Goal: Task Accomplishment & Management: Complete application form

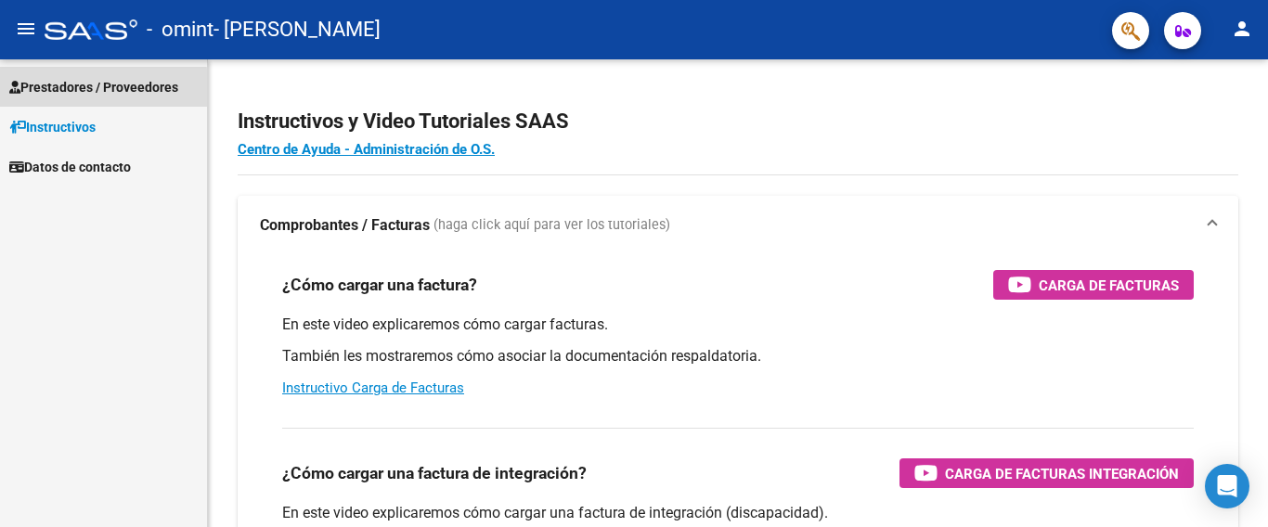
click at [87, 89] on span "Prestadores / Proveedores" at bounding box center [93, 87] width 169 height 20
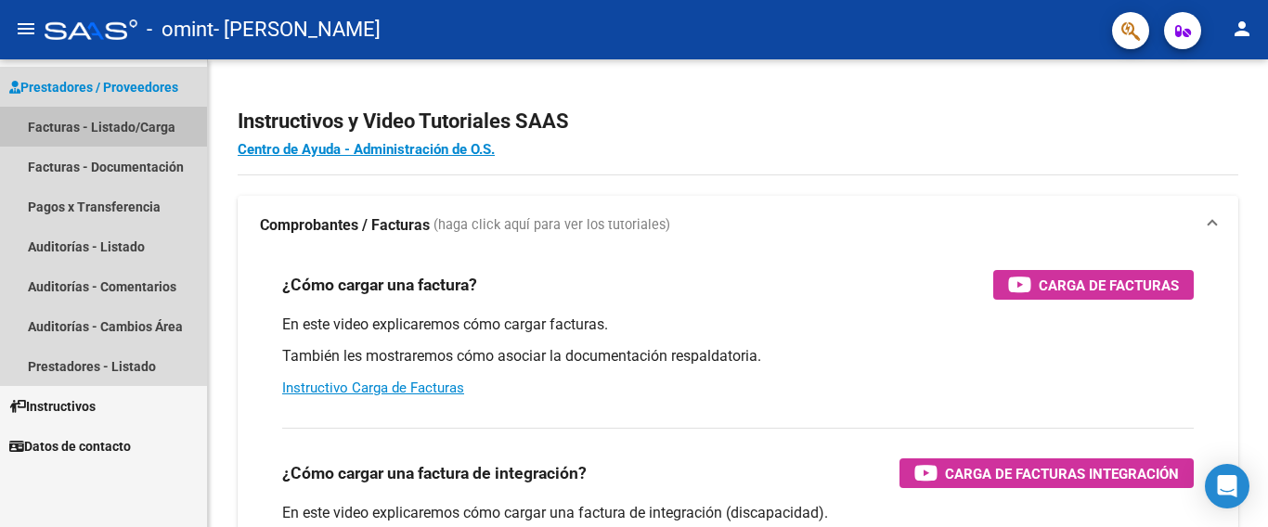
click at [95, 132] on link "Facturas - Listado/Carga" at bounding box center [103, 127] width 207 height 40
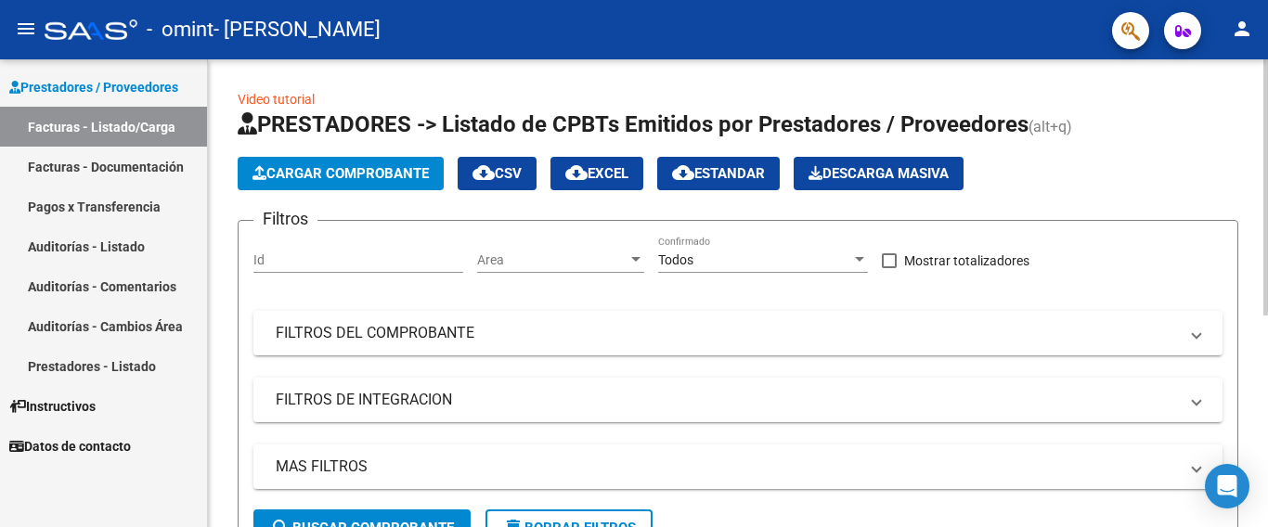
click at [359, 180] on span "Cargar Comprobante" at bounding box center [341, 173] width 176 height 17
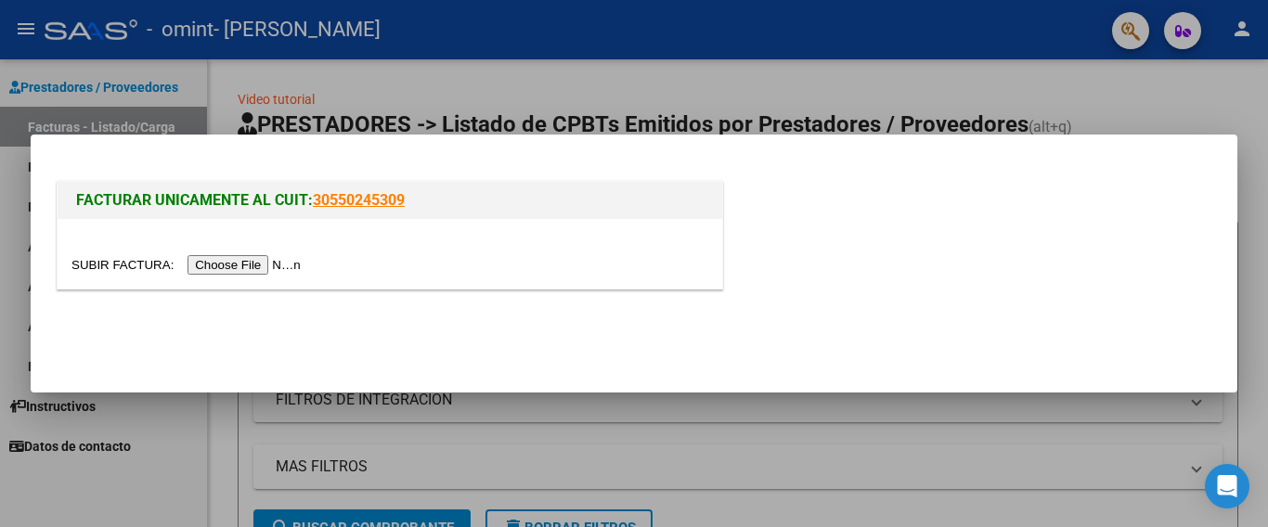
click at [242, 261] on input "file" at bounding box center [188, 264] width 235 height 19
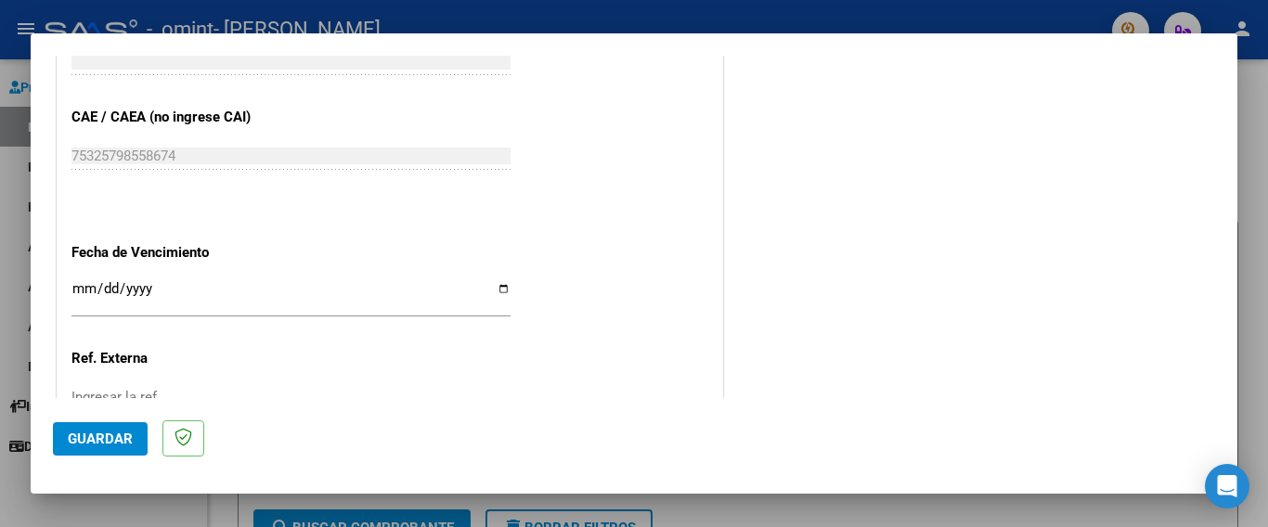
scroll to position [1207, 0]
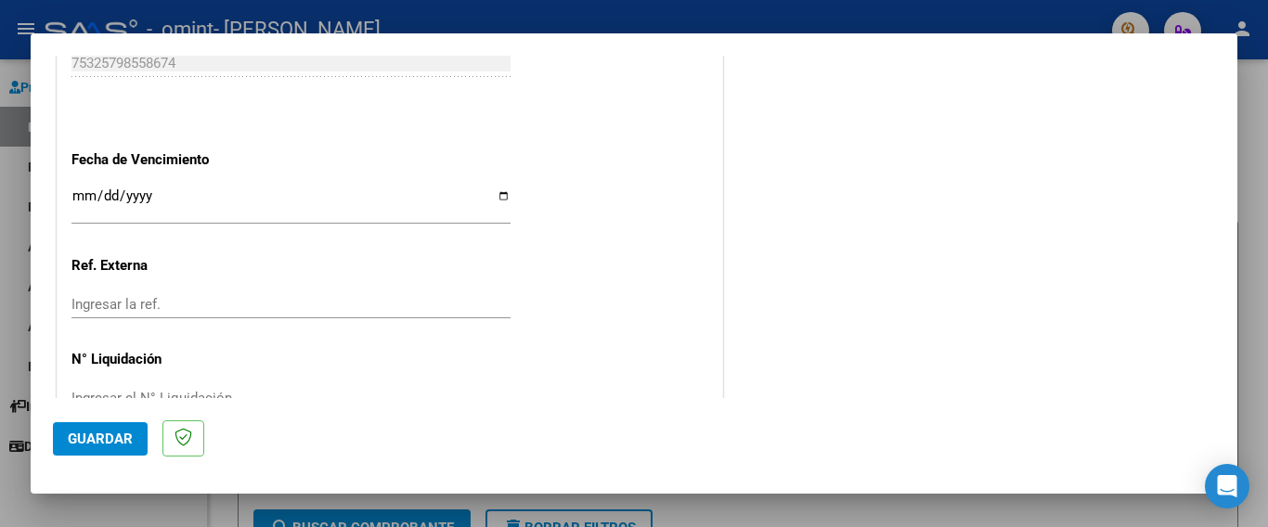
click at [495, 188] on input "Ingresar la fecha" at bounding box center [290, 203] width 439 height 30
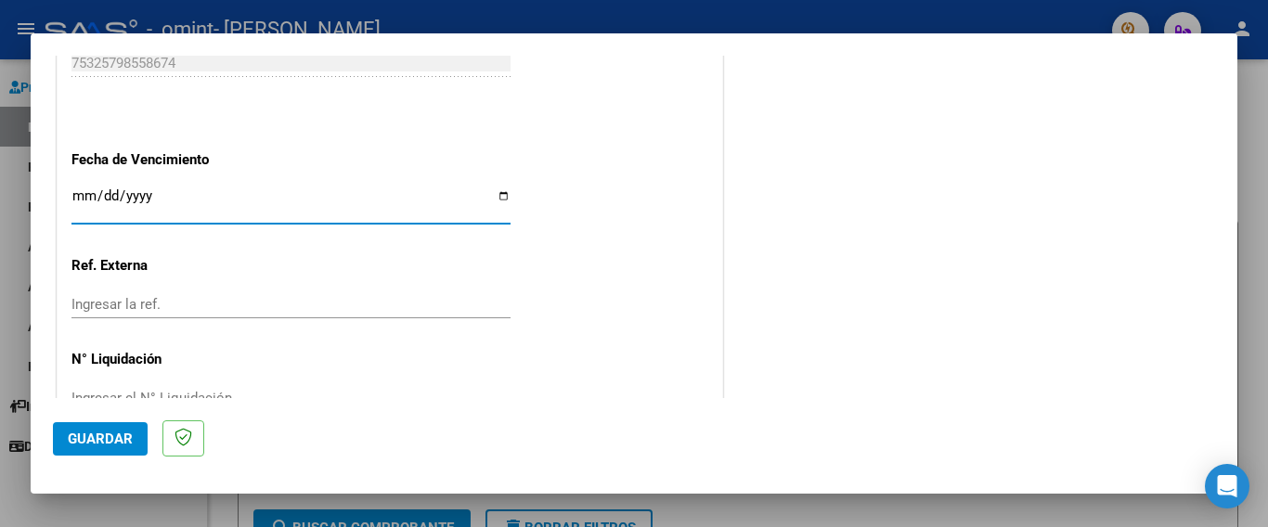
type input "[DATE]"
click at [151, 296] on input "Ingresar la ref." at bounding box center [290, 304] width 439 height 17
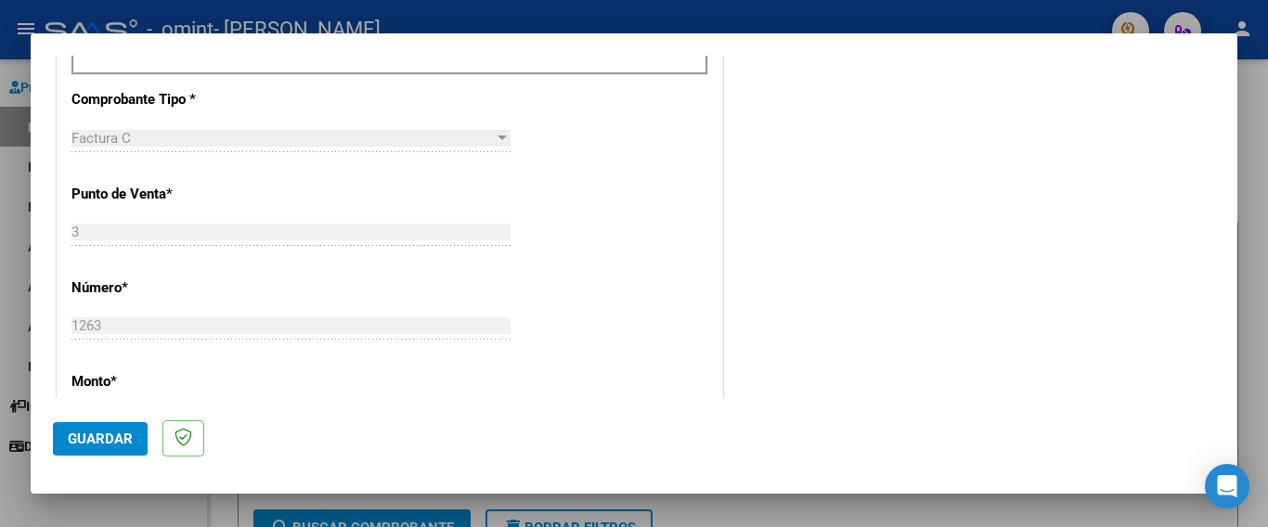
scroll to position [836, 0]
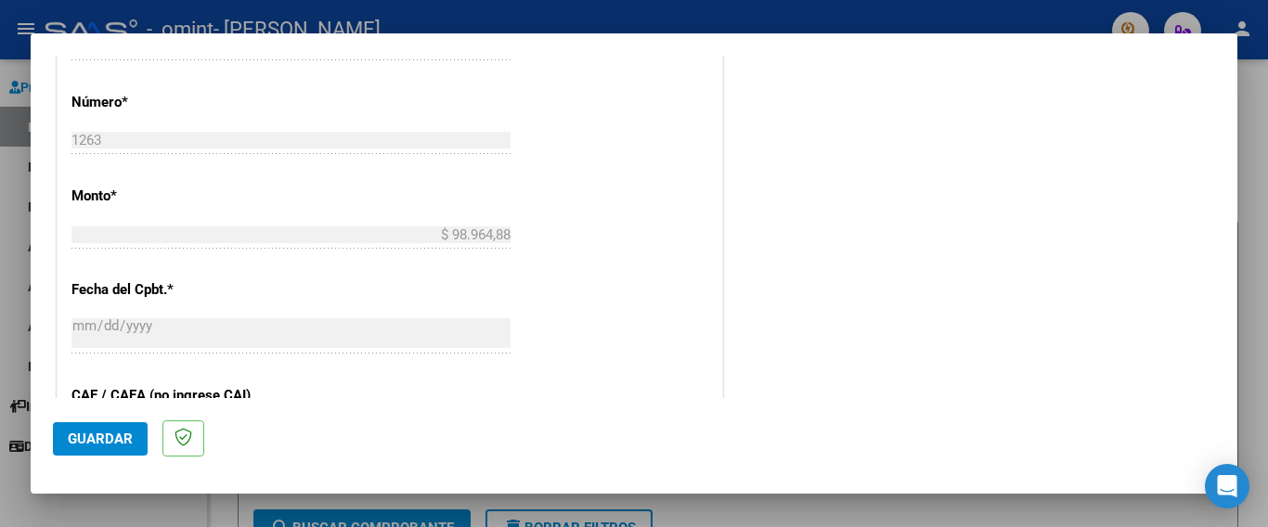
click at [98, 433] on span "Guardar" at bounding box center [100, 439] width 65 height 17
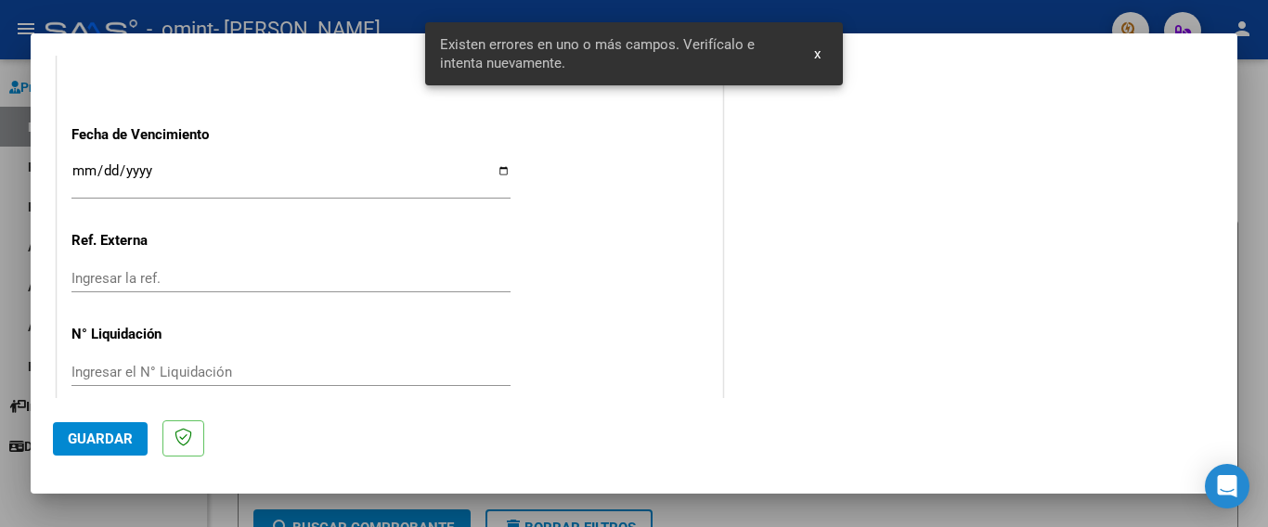
scroll to position [1282, 0]
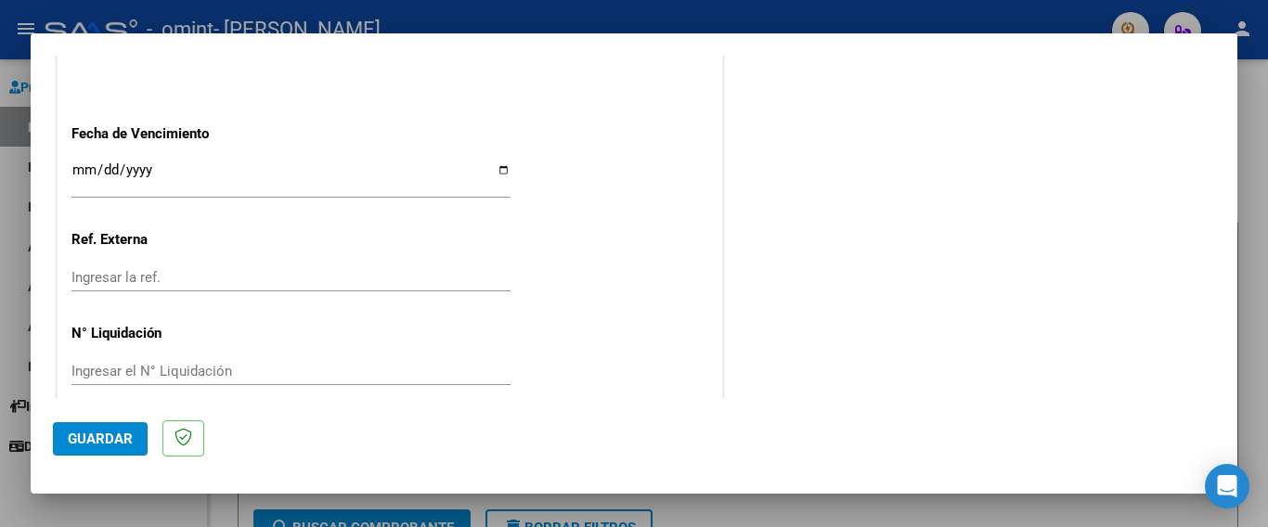
click at [111, 444] on span "Guardar" at bounding box center [100, 439] width 65 height 17
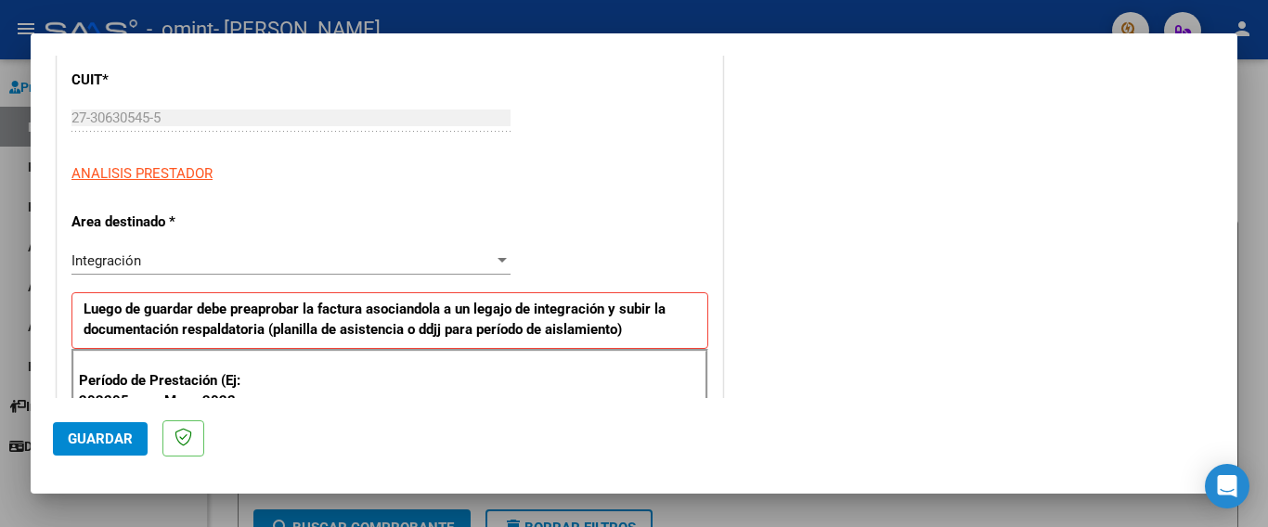
scroll to position [279, 0]
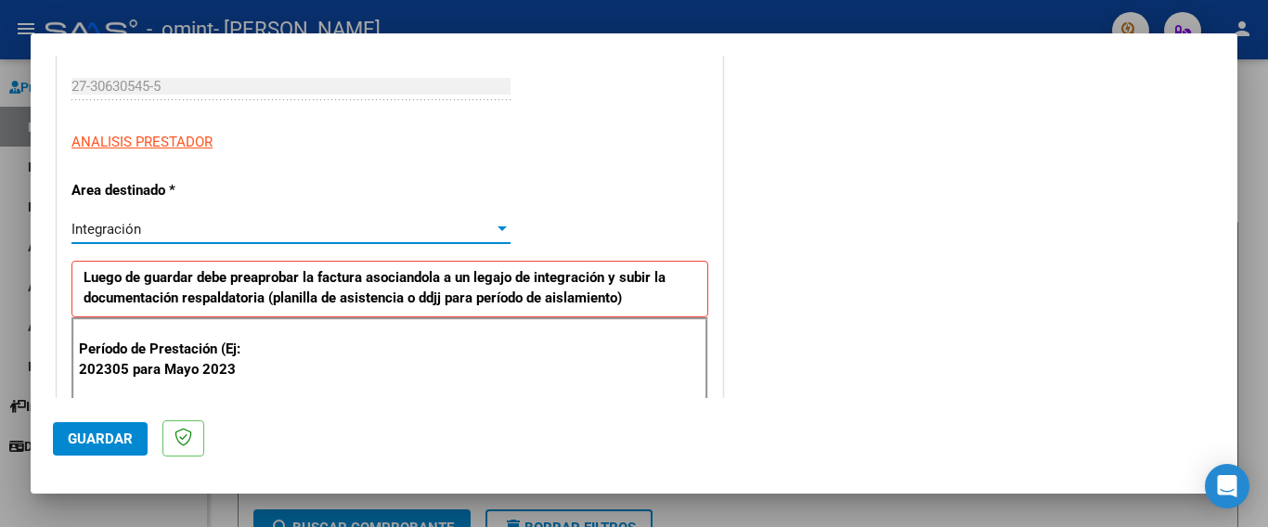
click at [498, 229] on div at bounding box center [502, 229] width 9 height 5
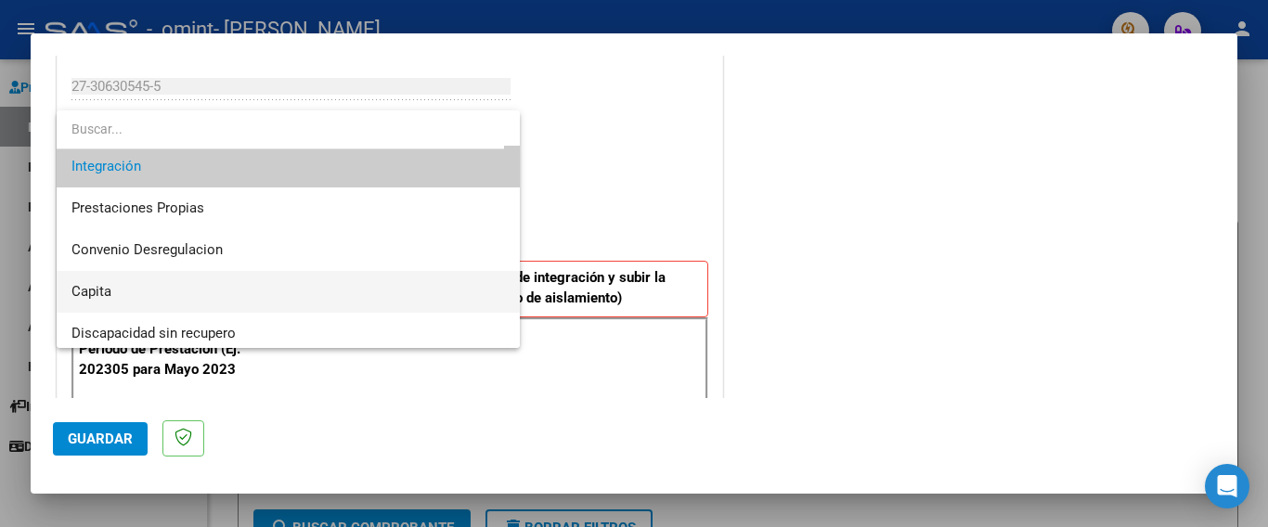
scroll to position [138, 0]
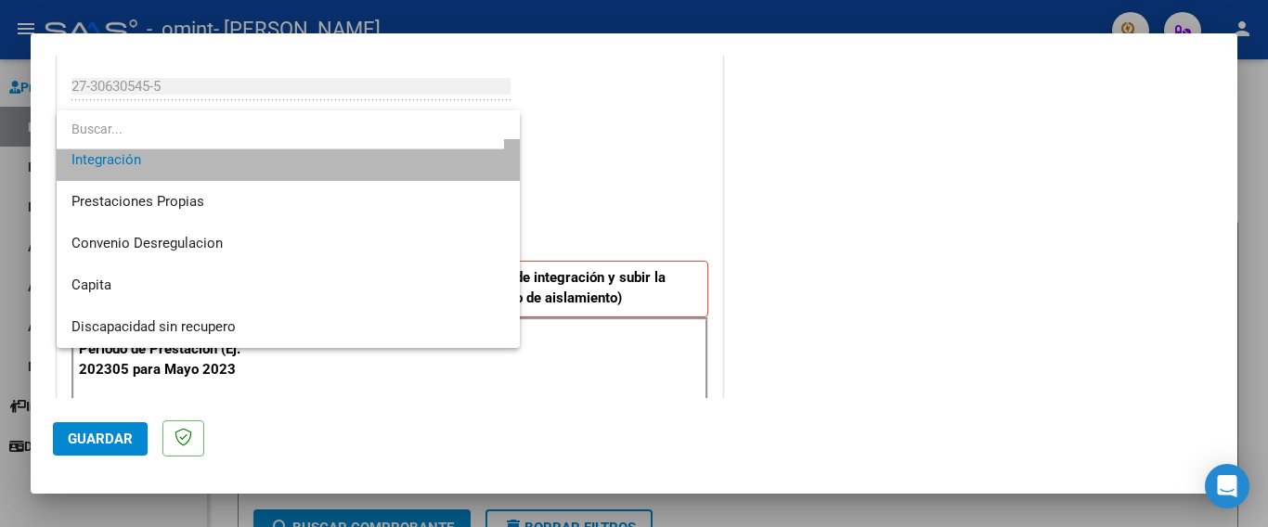
click at [384, 168] on span "Integración" at bounding box center [288, 160] width 434 height 42
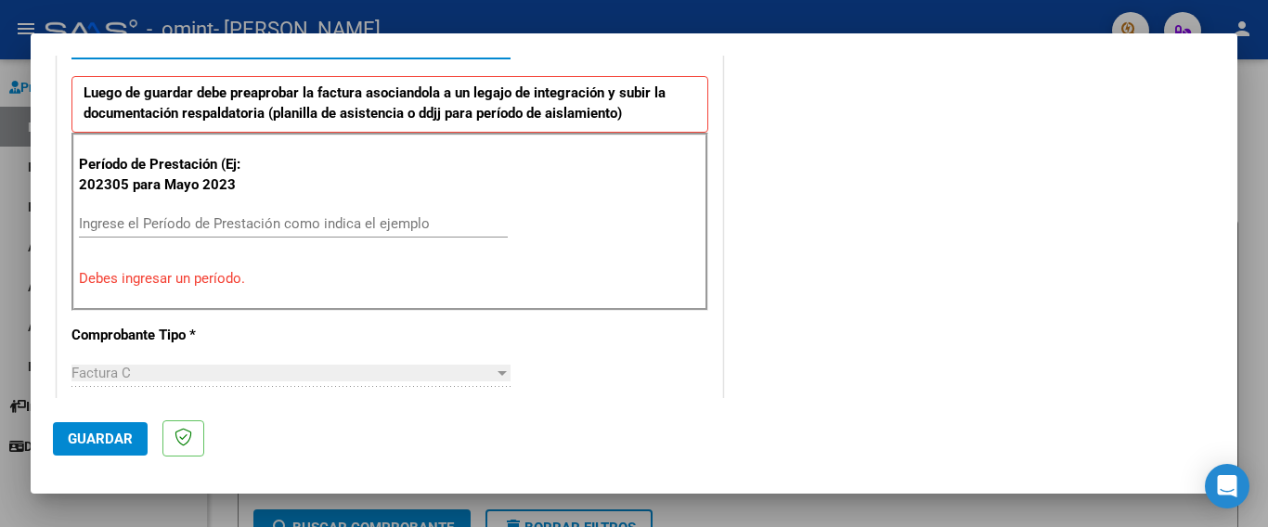
scroll to position [464, 0]
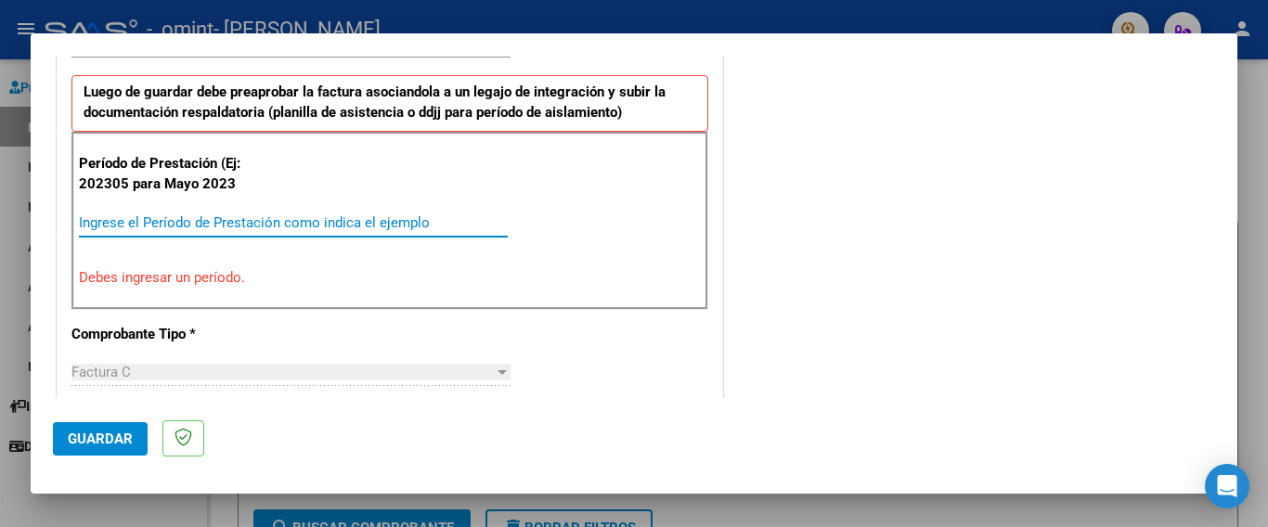
click at [119, 221] on input "Ingrese el Período de Prestación como indica el ejemplo" at bounding box center [293, 222] width 429 height 17
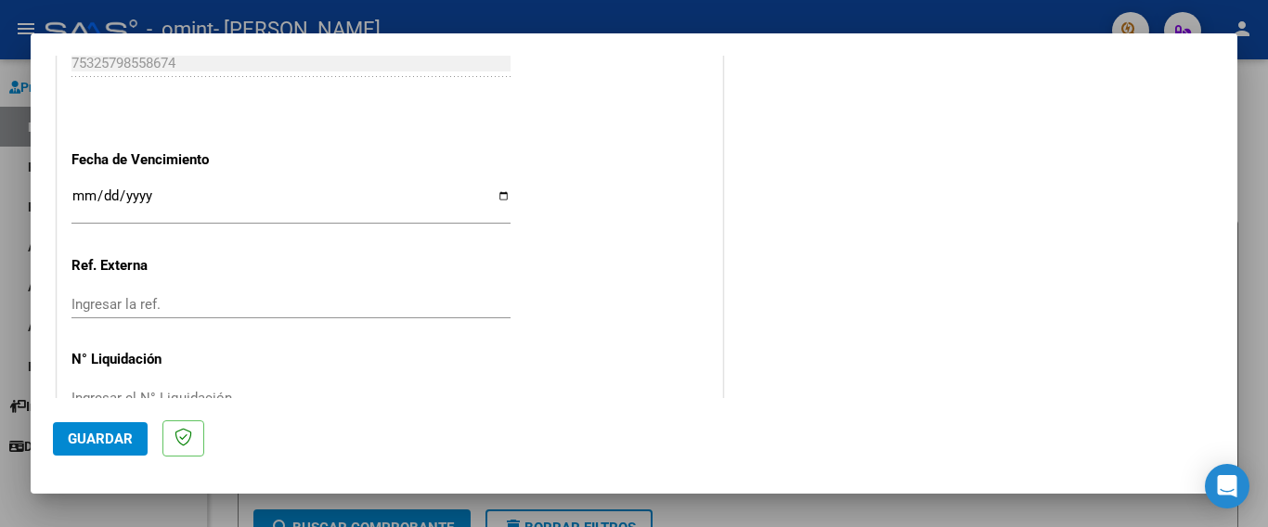
scroll to position [1234, 0]
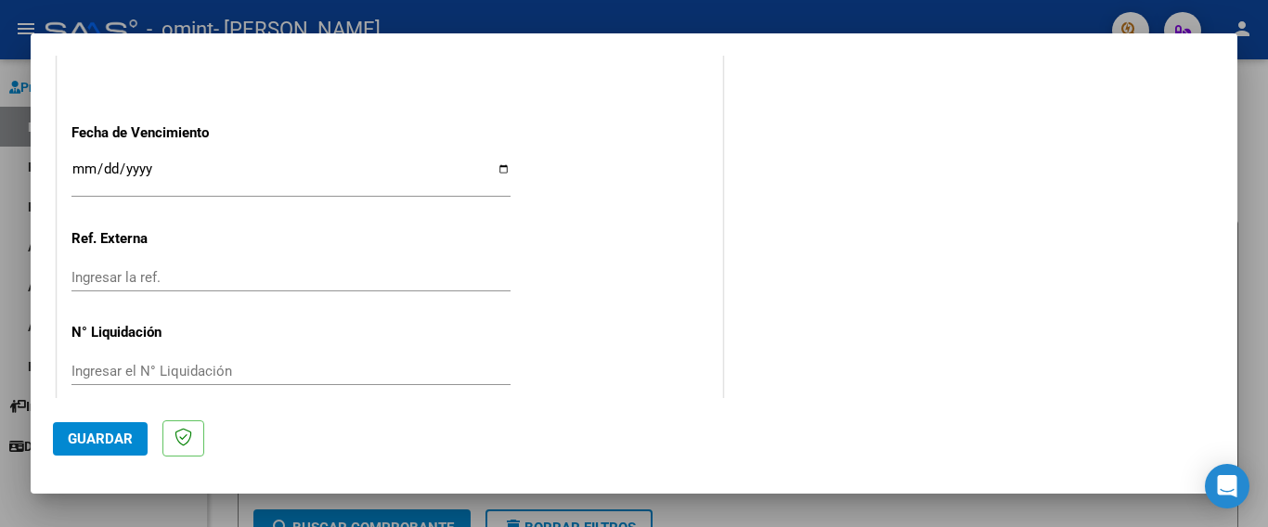
type input "202507"
click at [101, 444] on span "Guardar" at bounding box center [100, 439] width 65 height 17
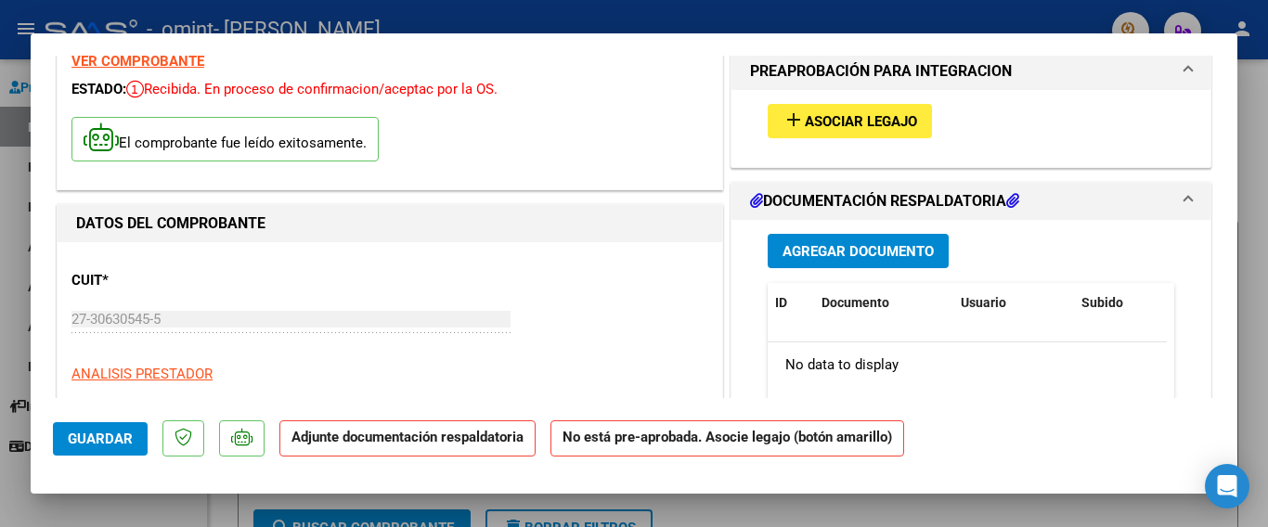
scroll to position [0, 0]
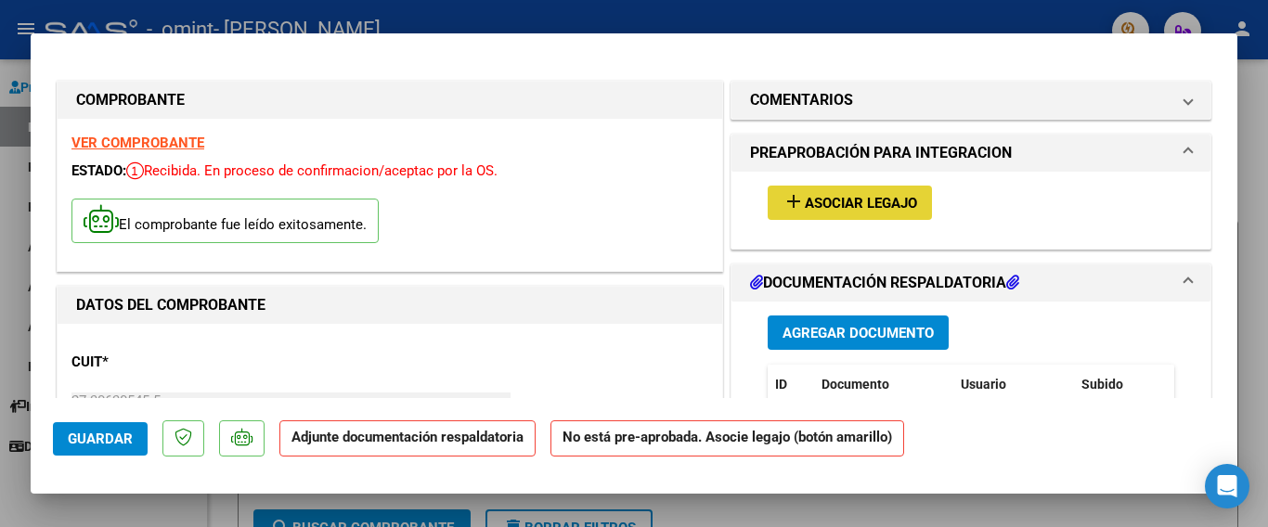
click at [805, 207] on span "Asociar Legajo" at bounding box center [861, 203] width 112 height 17
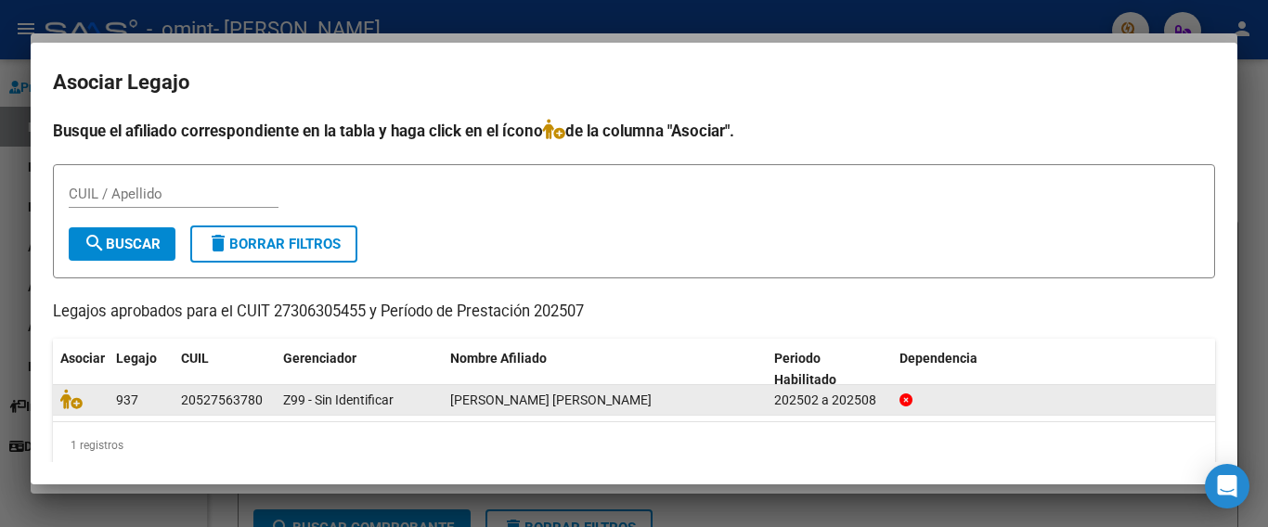
click at [474, 409] on div "[PERSON_NAME] [PERSON_NAME]" at bounding box center [604, 400] width 309 height 21
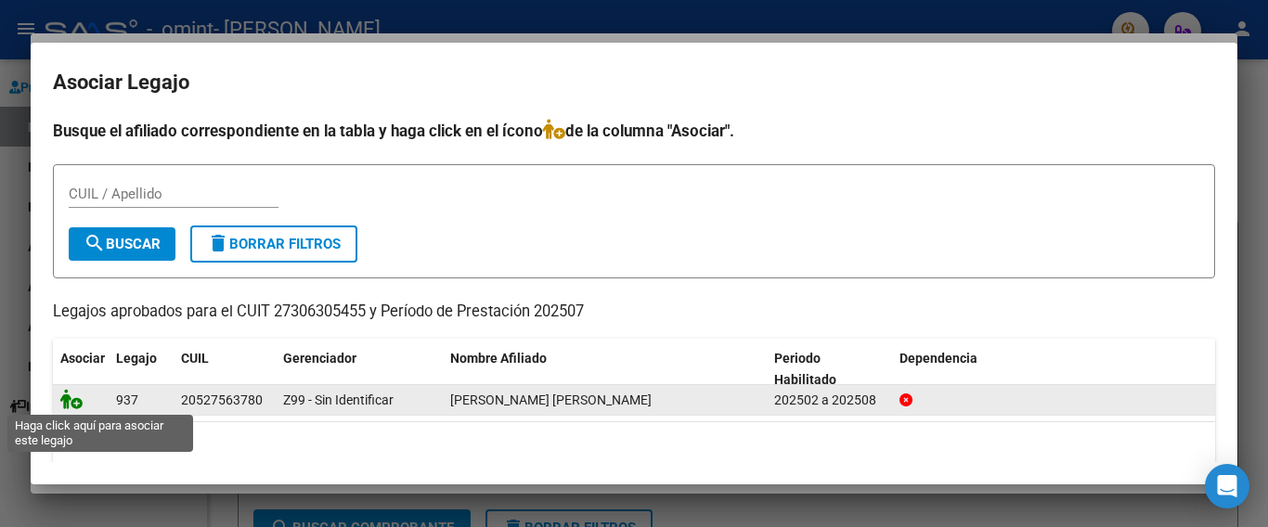
click at [81, 408] on icon at bounding box center [71, 399] width 22 height 20
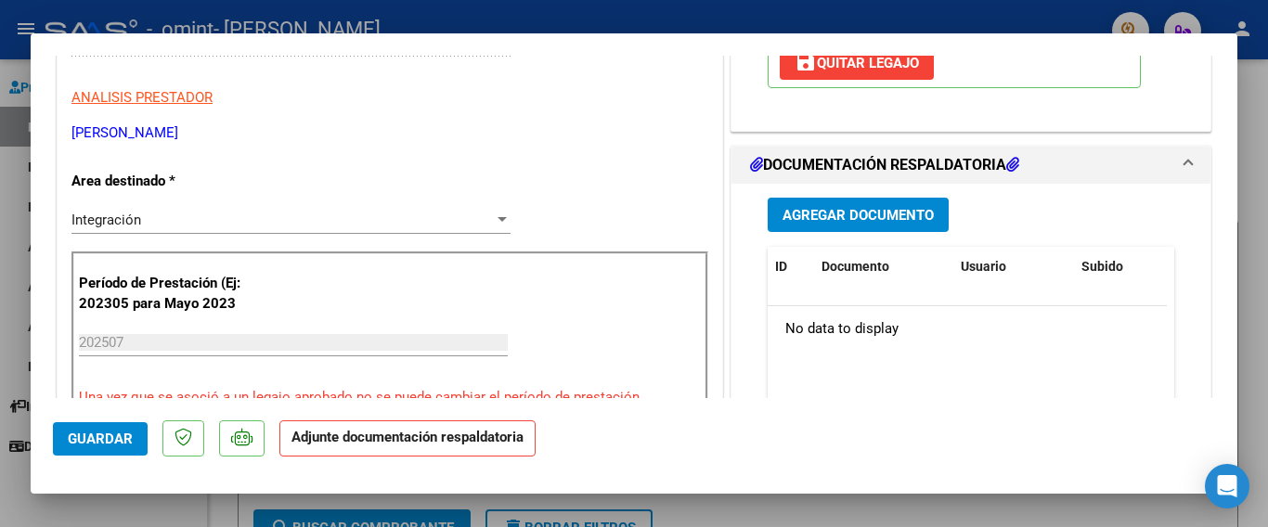
scroll to position [371, 0]
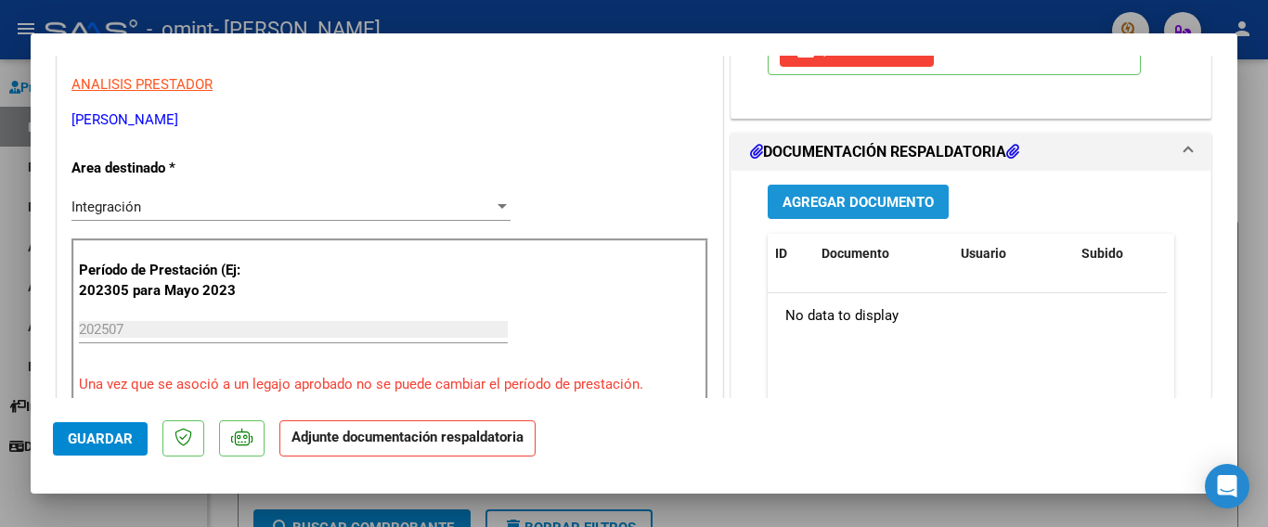
click at [837, 205] on span "Agregar Documento" at bounding box center [858, 202] width 151 height 17
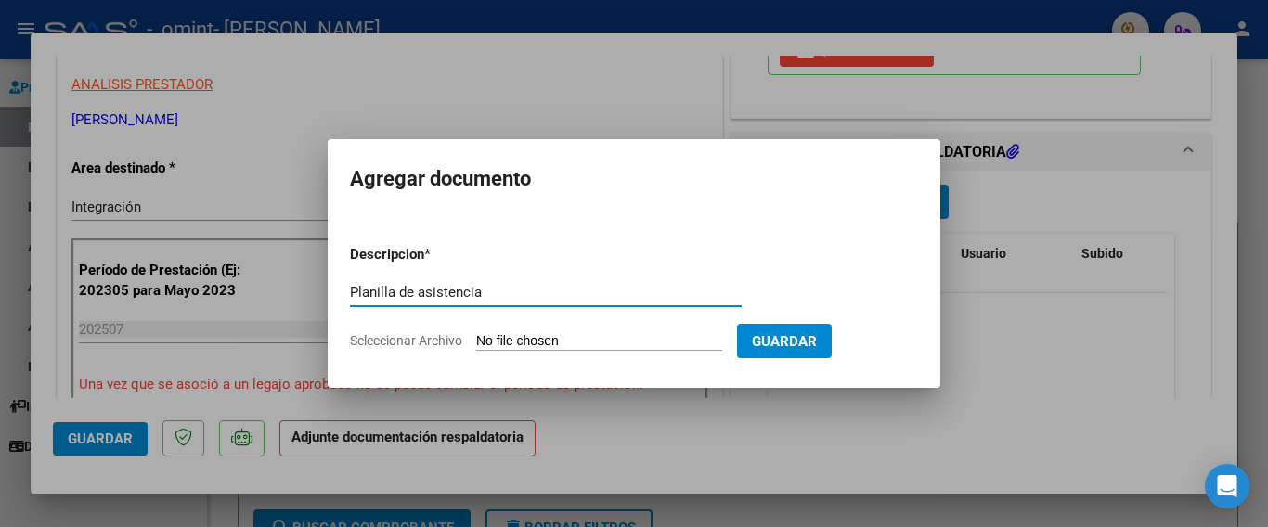
type input "Planilla de asistencia"
click at [810, 348] on span "Guardar" at bounding box center [784, 341] width 65 height 17
click at [514, 335] on input "Seleccionar Archivo" at bounding box center [599, 342] width 246 height 18
type input "C:\fakepath\PLANILLA ASISTENCIA [PERSON_NAME].pdf"
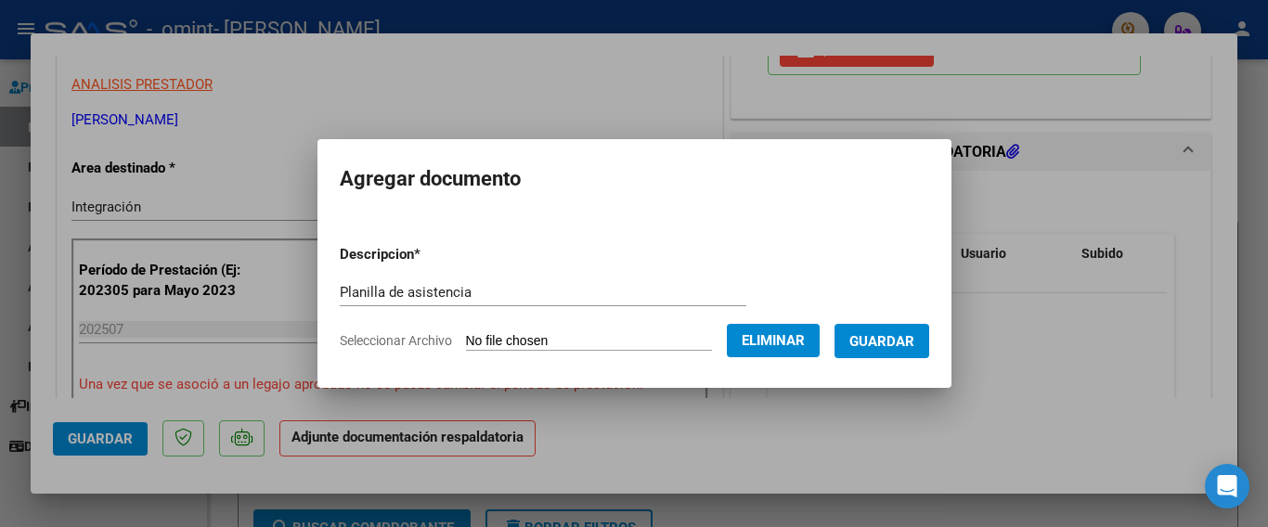
click at [878, 342] on span "Guardar" at bounding box center [882, 341] width 65 height 17
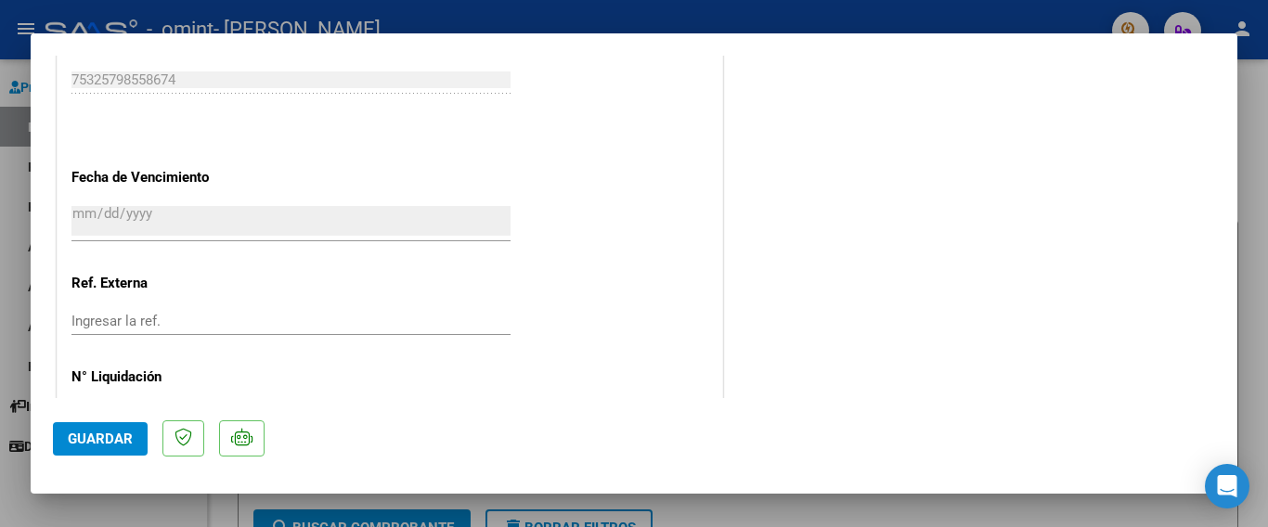
scroll to position [1296, 0]
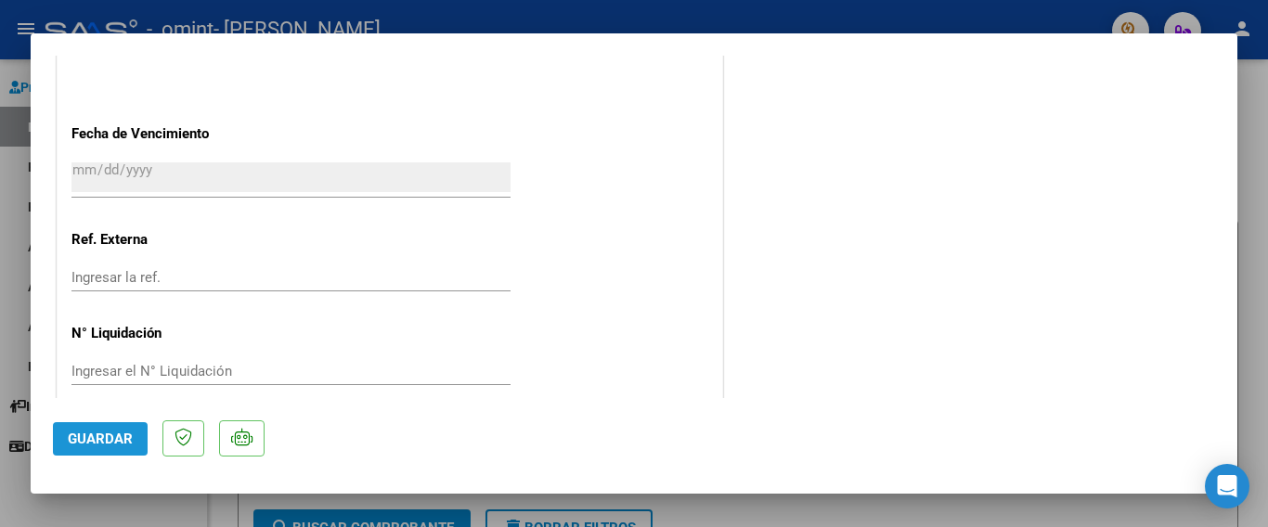
click at [89, 435] on span "Guardar" at bounding box center [100, 439] width 65 height 17
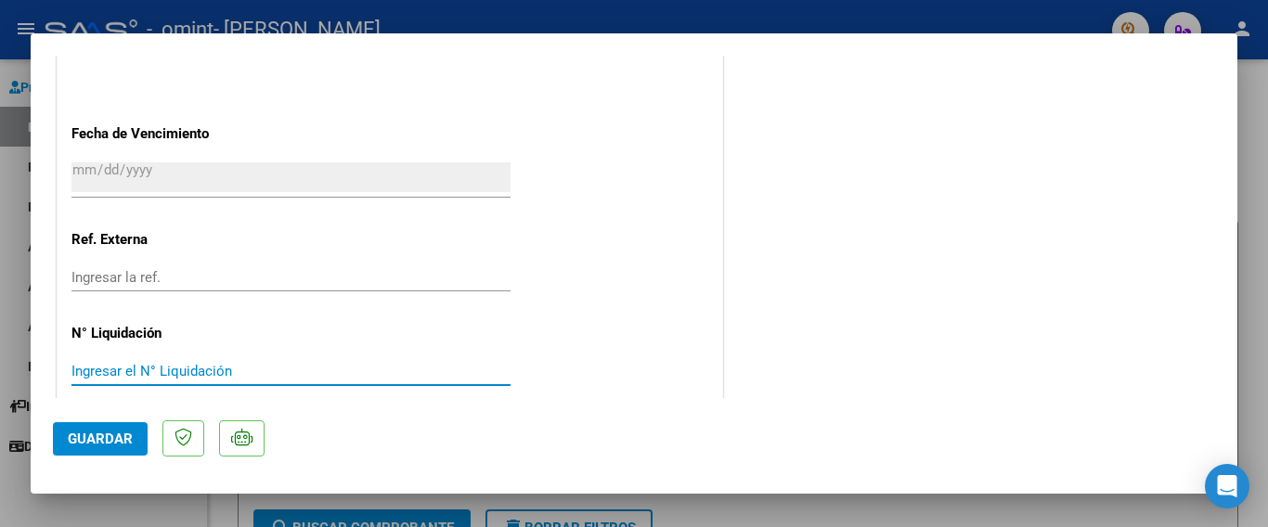
click at [136, 363] on input "Ingresar el N° Liquidación" at bounding box center [290, 371] width 439 height 17
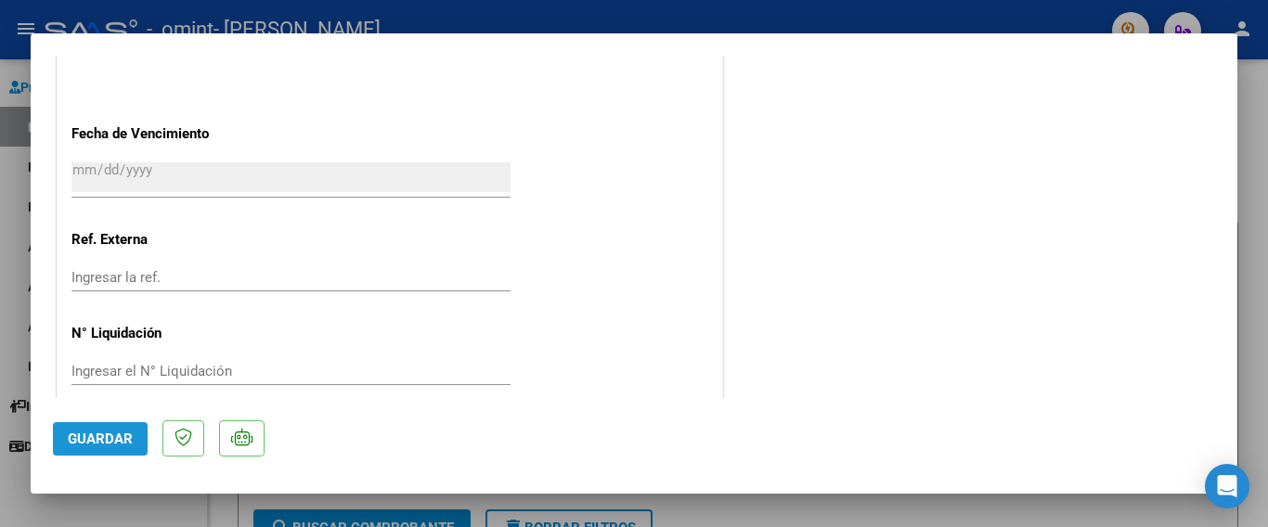
click at [95, 440] on span "Guardar" at bounding box center [100, 439] width 65 height 17
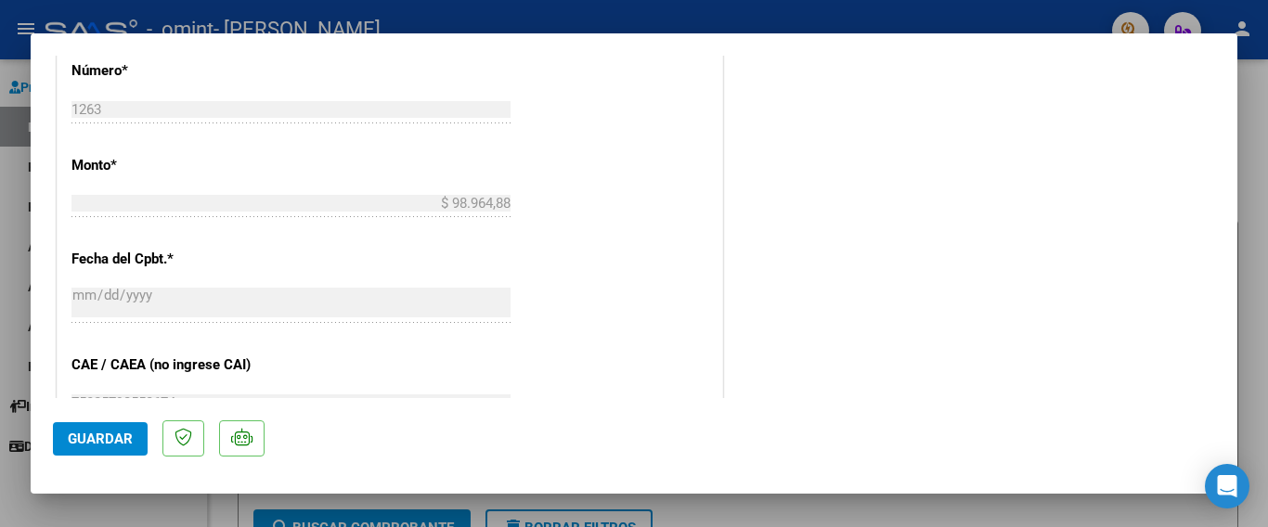
scroll to position [1114, 0]
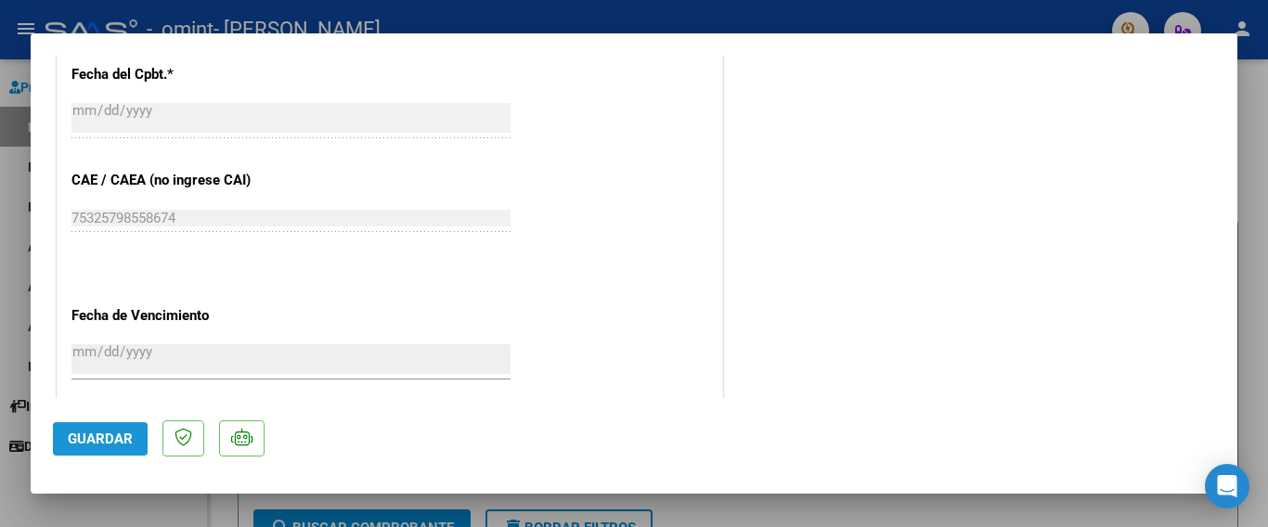
click at [77, 442] on span "Guardar" at bounding box center [100, 439] width 65 height 17
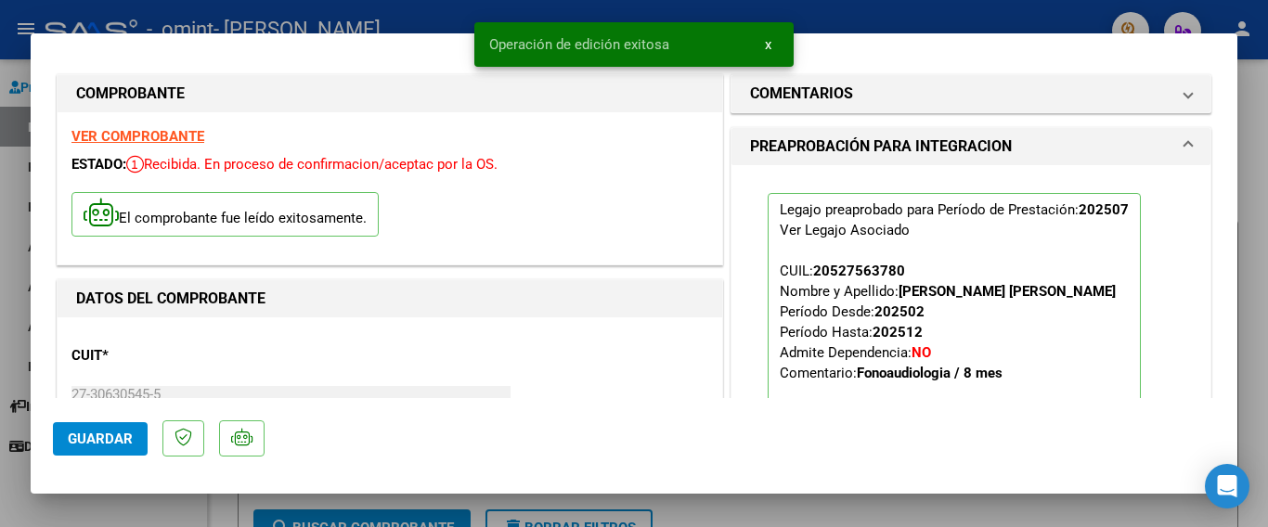
scroll to position [0, 0]
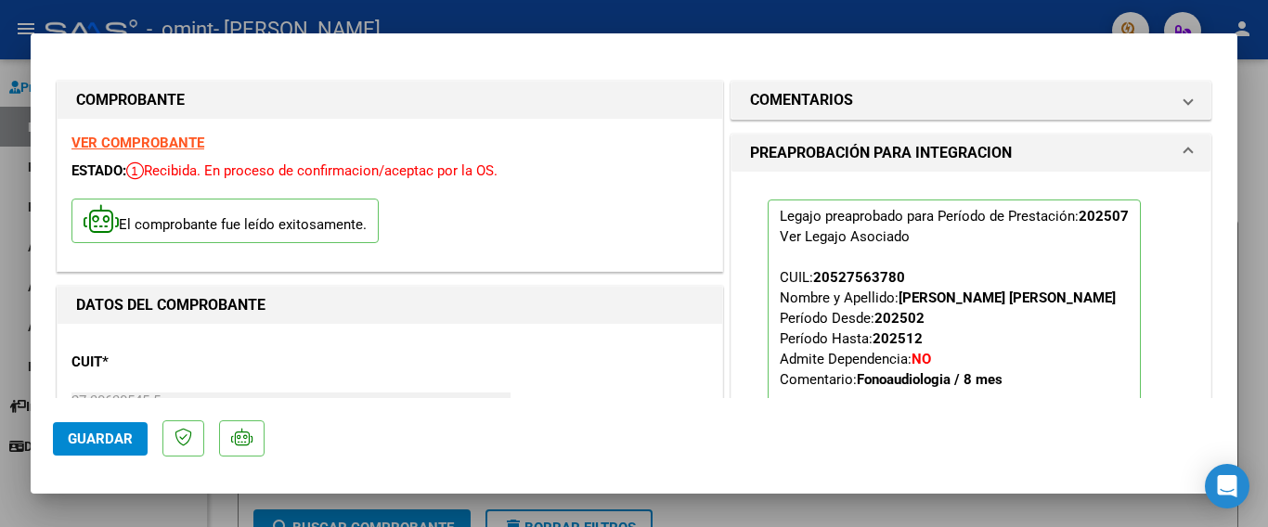
click at [1253, 273] on div at bounding box center [634, 263] width 1268 height 527
type input "$ 0,00"
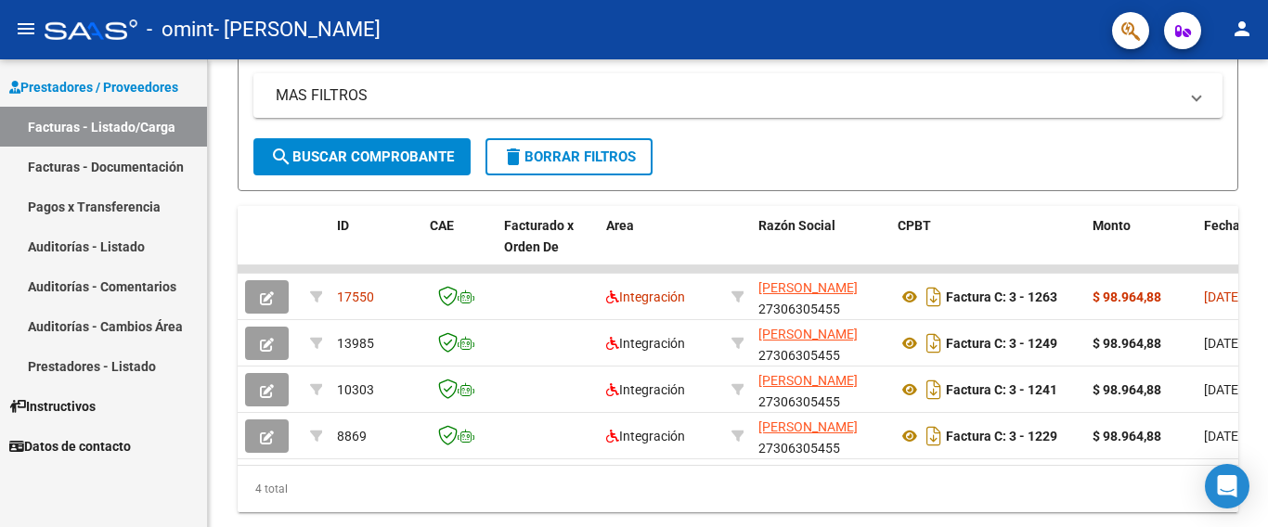
click at [96, 157] on link "Facturas - Documentación" at bounding box center [103, 167] width 207 height 40
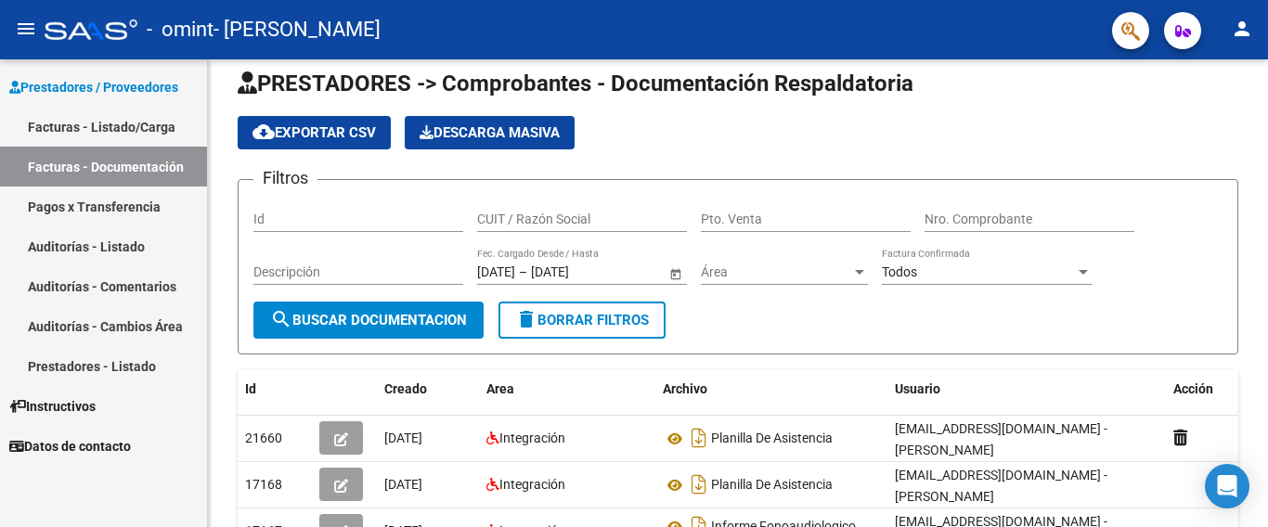
scroll to position [269, 0]
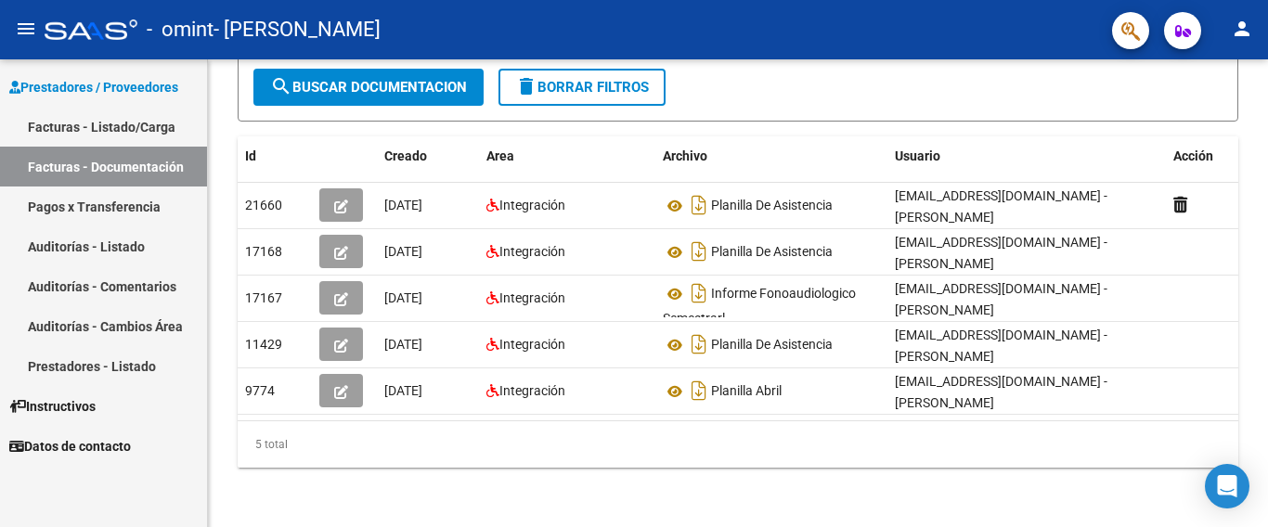
click at [94, 213] on link "Pagos x Transferencia" at bounding box center [103, 207] width 207 height 40
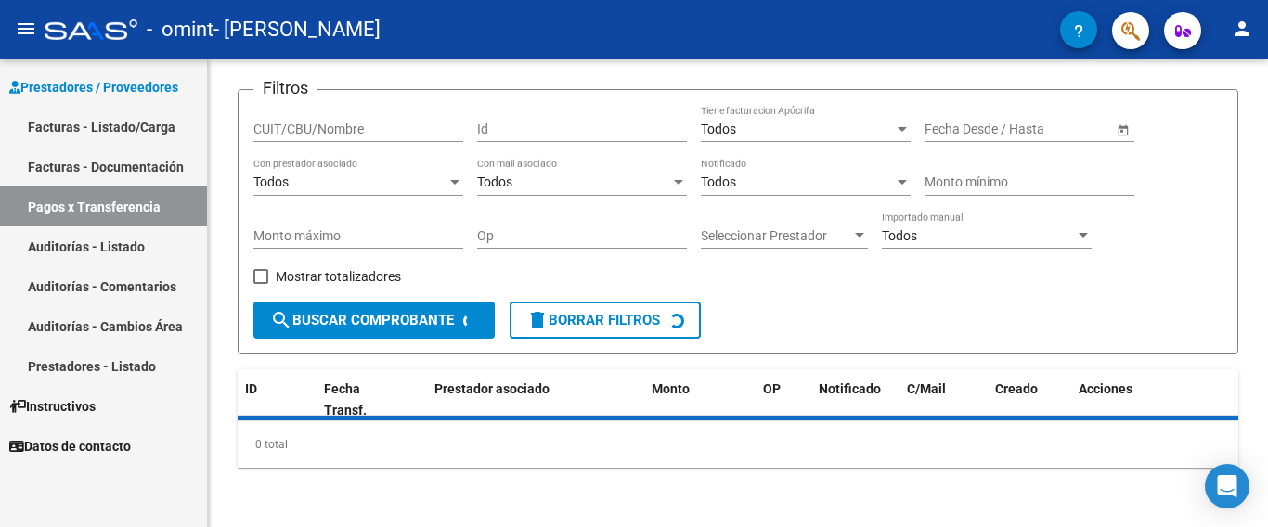
scroll to position [153, 0]
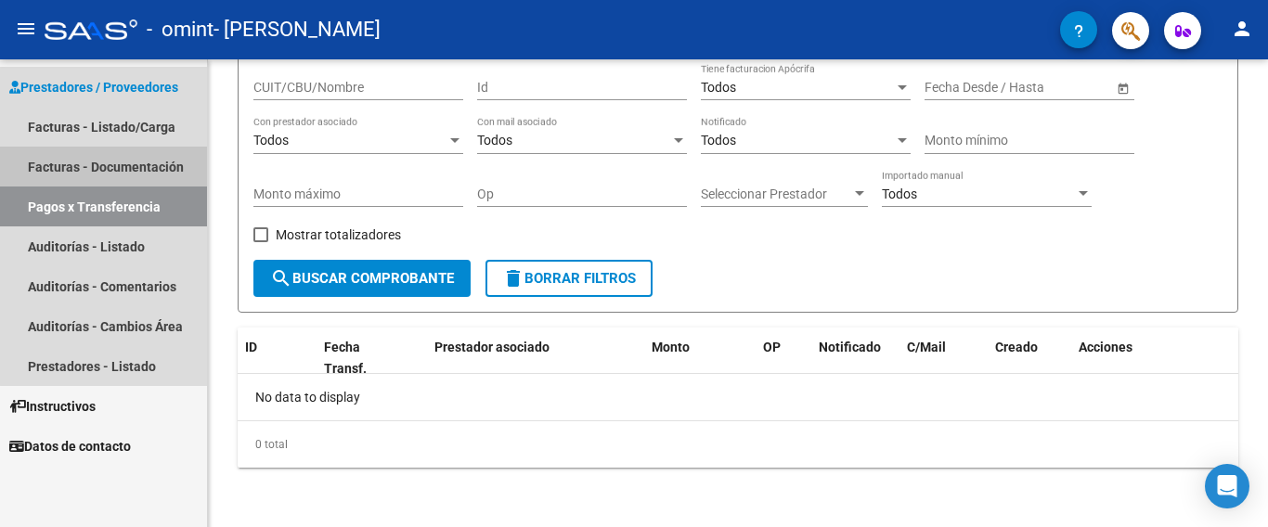
click at [141, 169] on link "Facturas - Documentación" at bounding box center [103, 167] width 207 height 40
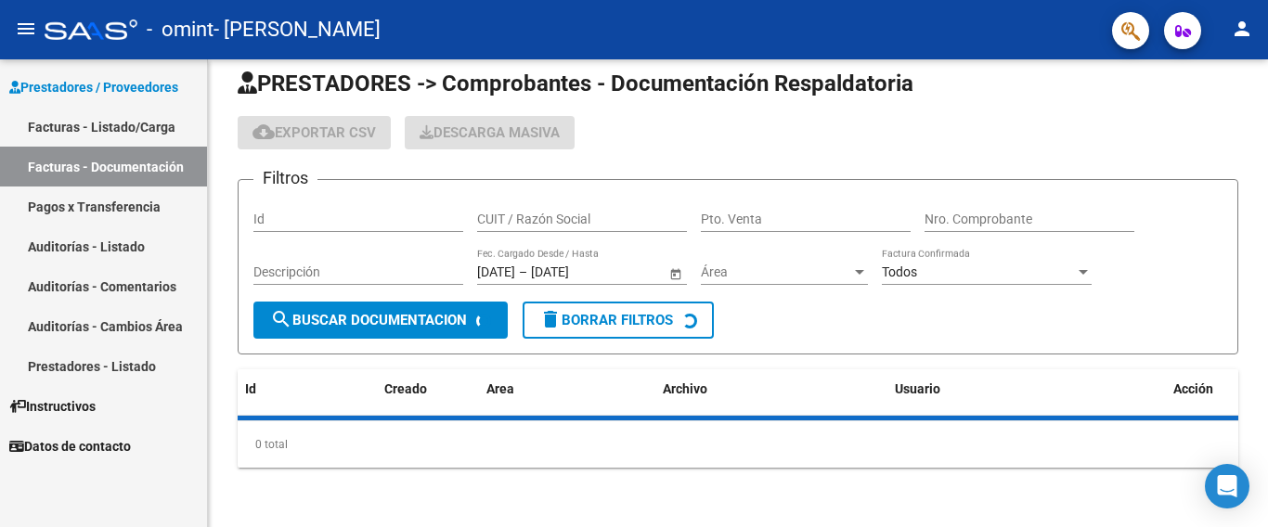
scroll to position [269, 0]
